Goal: Task Accomplishment & Management: Use online tool/utility

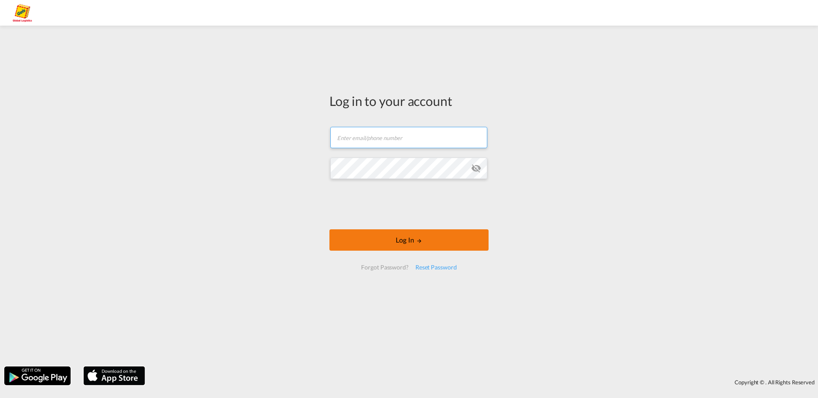
type input "[EMAIL_ADDRESS][PERSON_NAME][DOMAIN_NAME]"
click at [405, 243] on button "Log In" at bounding box center [408, 240] width 159 height 21
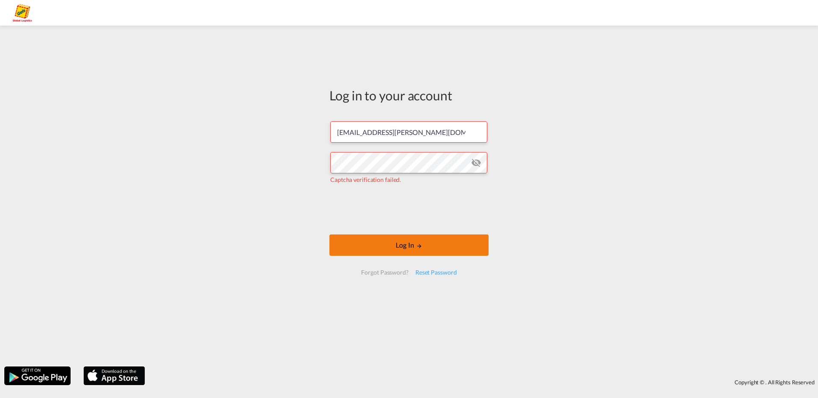
click at [404, 249] on button "Log In" at bounding box center [408, 245] width 159 height 21
